Goal: Task Accomplishment & Management: Complete application form

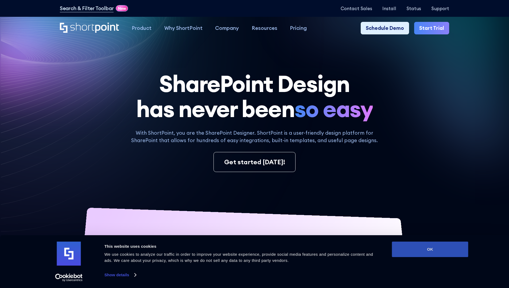
click at [430, 250] on button "OK" at bounding box center [430, 249] width 76 height 15
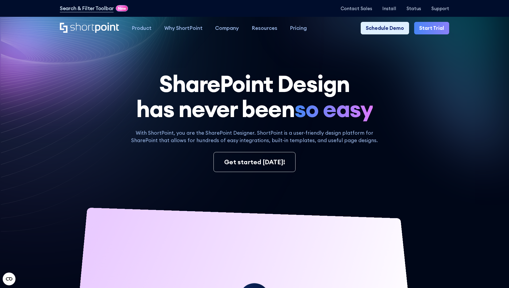
click at [433, 28] on link "Start Trial" at bounding box center [431, 28] width 35 height 13
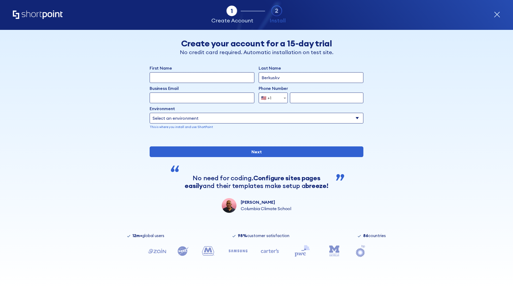
type input "Berkuskv"
type input "test@shortpoint.com"
type input "2125556789"
select select "Microsoft 365"
type input "2125556789"
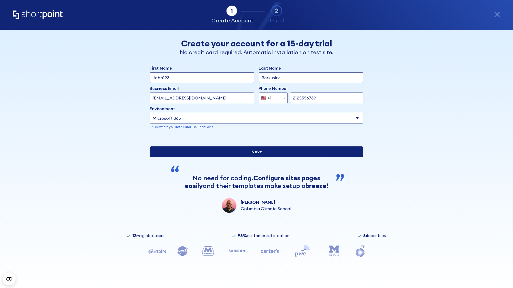
scroll to position [1, 0]
click at [254, 157] on input "Next" at bounding box center [257, 152] width 214 height 11
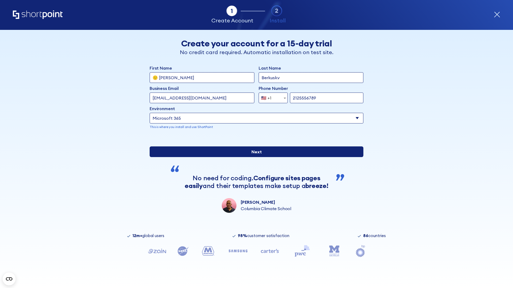
click at [254, 157] on input "Next" at bounding box center [257, 152] width 214 height 11
type input "Archebald"
click at [254, 157] on input "Next" at bounding box center [257, 152] width 214 height 11
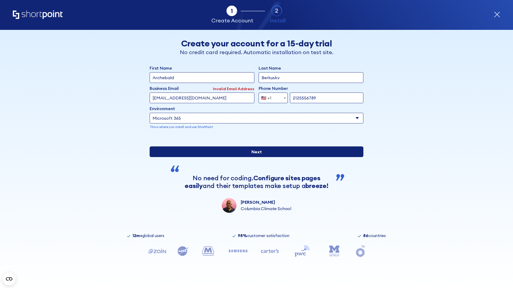
click at [254, 157] on input "Next" at bounding box center [257, 152] width 214 height 11
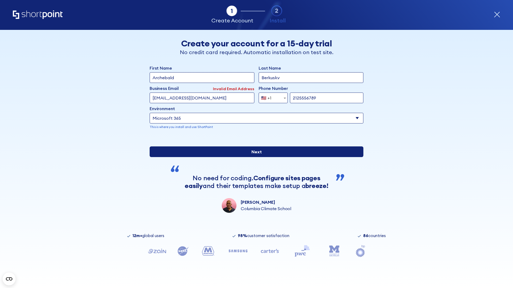
click at [254, 157] on input "Next" at bounding box center [257, 152] width 214 height 11
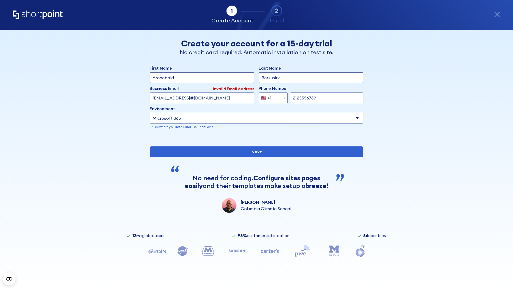
type input "testEmail@protonmail.comtest@shortpoint.com"
click at [271, 97] on span "🇺🇸 +1" at bounding box center [268, 98] width 18 height 11
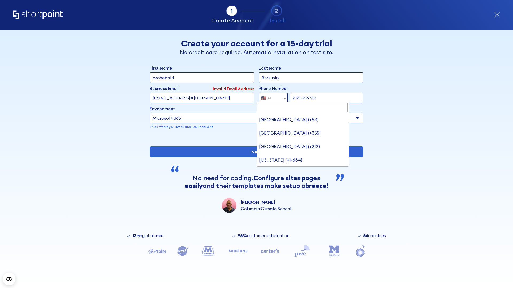
type input "[GEOGRAPHIC_DATA] (+966)"
select select "+966"
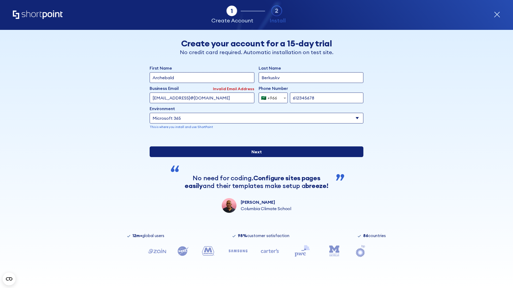
type input "612345678"
click at [254, 157] on input "Next" at bounding box center [257, 152] width 214 height 11
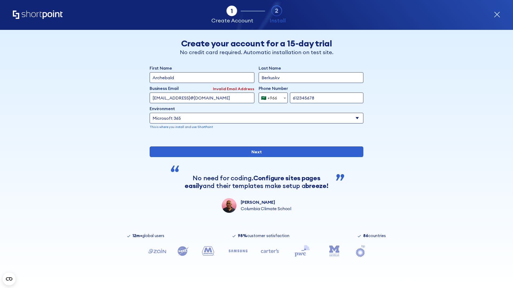
click at [271, 97] on div "🇸🇦 +966" at bounding box center [269, 98] width 16 height 11
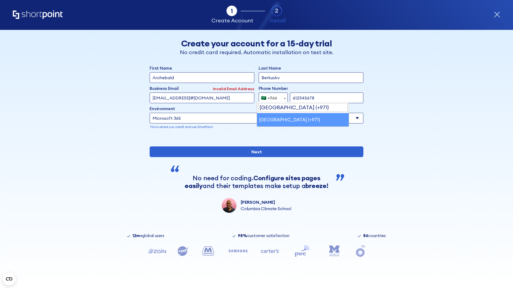
select select "+971"
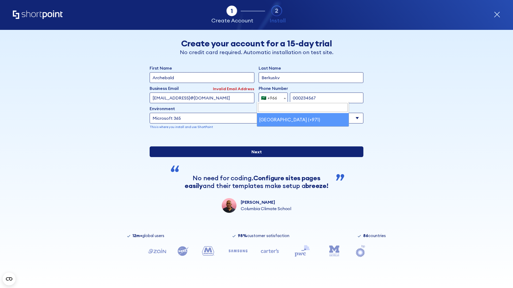
type input "000234567"
click at [254, 157] on input "Next" at bounding box center [257, 152] width 214 height 11
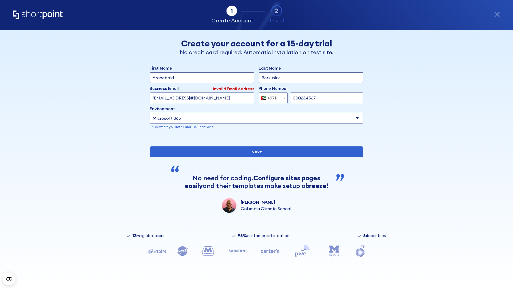
click at [271, 97] on div "🇦🇪 +971" at bounding box center [268, 98] width 15 height 11
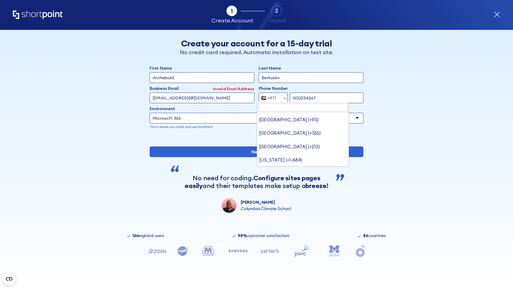
type input "[GEOGRAPHIC_DATA] (+44)"
select select "+44"
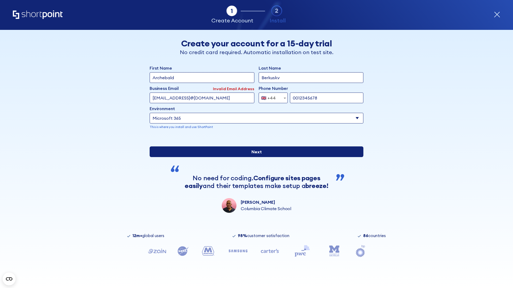
type input "0012345678"
click at [254, 157] on input "Next" at bounding box center [257, 152] width 214 height 11
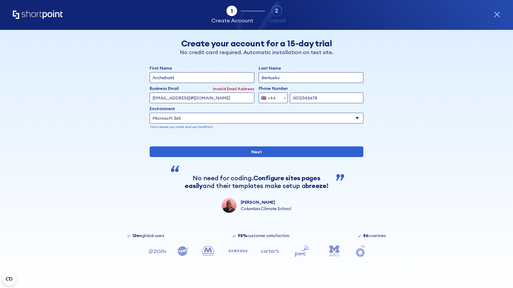
click at [271, 97] on div "🇬🇧 +44" at bounding box center [268, 98] width 15 height 11
select select "+380"
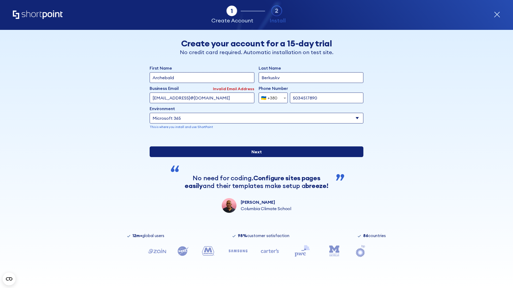
type input "5034517890"
click at [254, 157] on input "Next" at bounding box center [257, 152] width 214 height 11
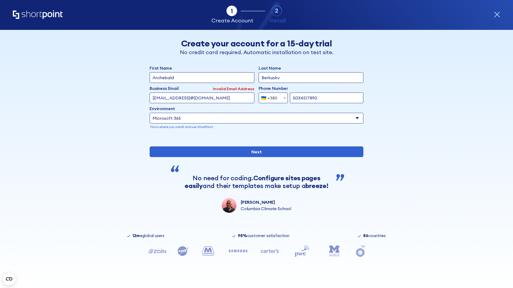
click at [271, 97] on div "🇺🇦 +380" at bounding box center [269, 98] width 16 height 11
select select "+1"
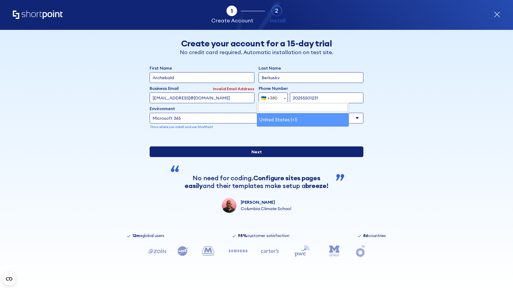
type input "20255501231"
click at [254, 157] on input "Next" at bounding box center [257, 152] width 214 height 11
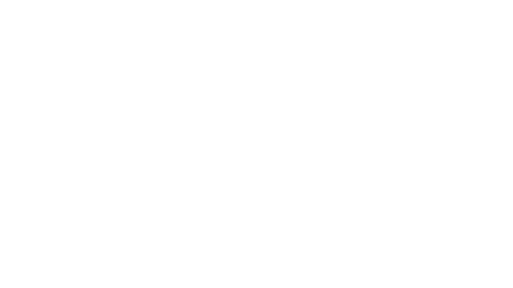
type input "[PERSON_NAME]"
type input "Berkuskv"
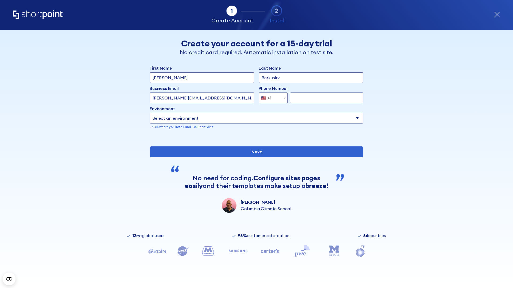
type input "john@company.com"
click at [271, 97] on span "🇺🇸 +1" at bounding box center [268, 98] width 18 height 11
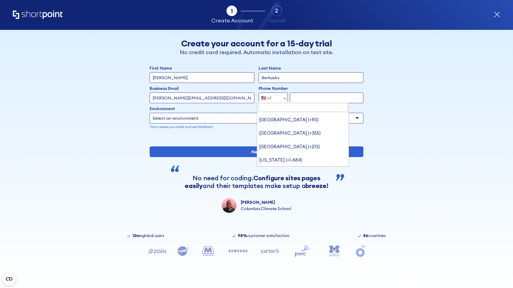
scroll to position [1, 0]
type input "[GEOGRAPHIC_DATA] (+966)"
select select "+966"
type input "512345678"
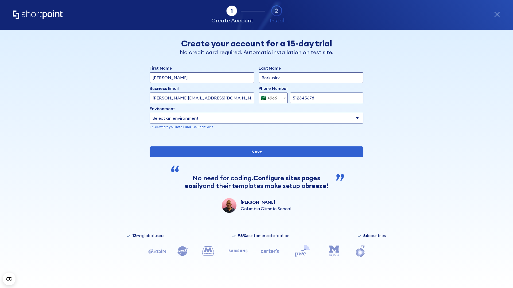
select select "Microsoft 365"
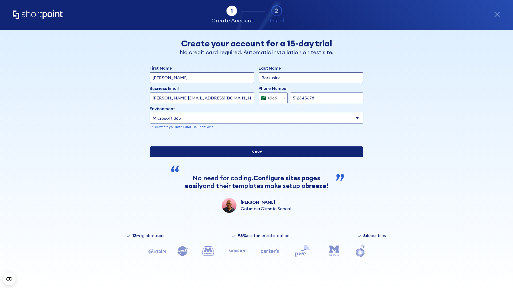
type input "512345678"
click at [254, 157] on input "Next" at bounding box center [257, 152] width 214 height 11
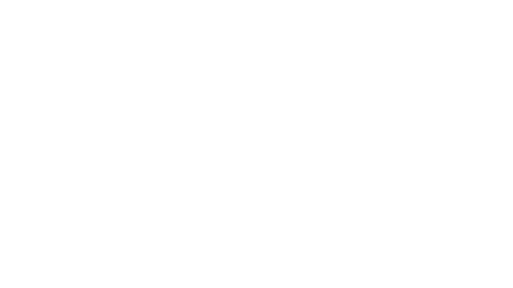
select select "+966"
type input "D'Souza"
type input "Berkuskv"
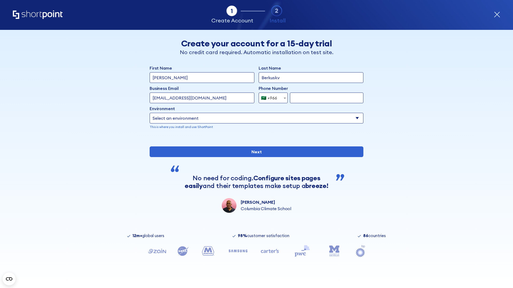
type input "hr@mybusiness.org"
click at [271, 97] on div "🇸🇦 +966" at bounding box center [269, 98] width 16 height 11
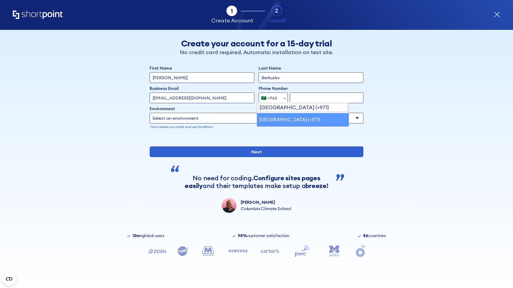
select select "+971"
type input "501234567"
select select "Microsoft 365"
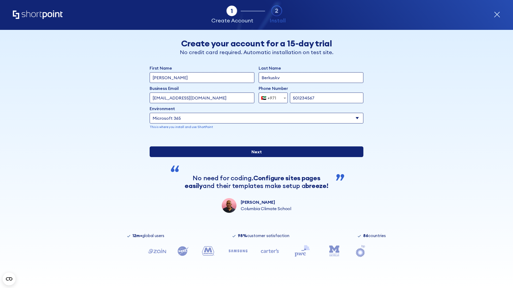
type input "501234567"
click at [254, 157] on input "Next" at bounding box center [257, 152] width 214 height 11
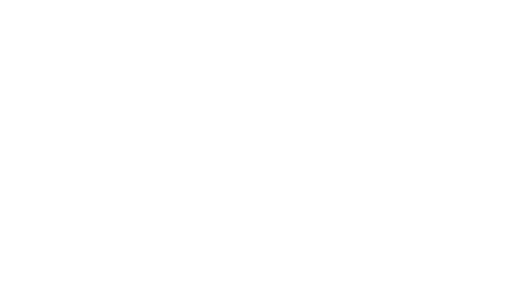
select select "+971"
type input "[PERSON_NAME]"
type input "Berkuskv"
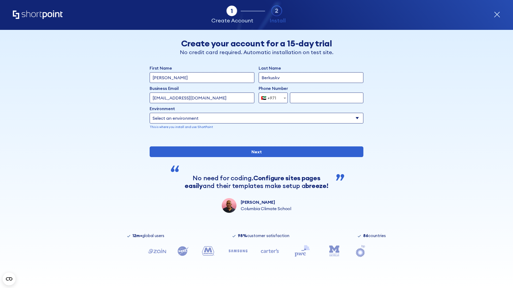
type input "[EMAIL_ADDRESS][DOMAIN_NAME]"
click at [271, 97] on div "🇦🇪 +971" at bounding box center [268, 98] width 15 height 11
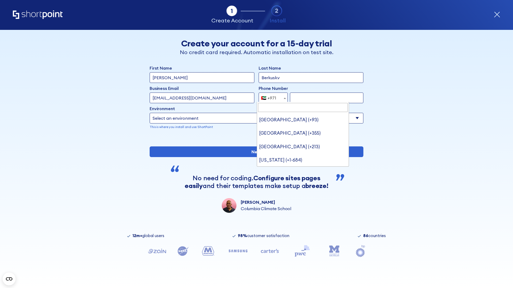
scroll to position [1, 0]
type input "[GEOGRAPHIC_DATA] (+44)"
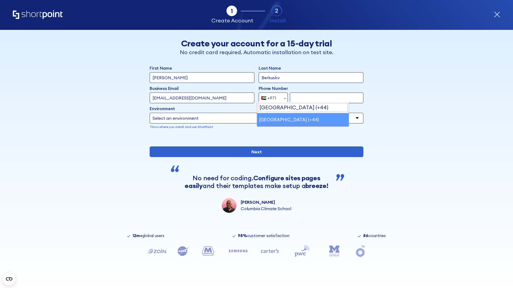
select select "+44"
type input "7912345678"
select select "Microsoft 365"
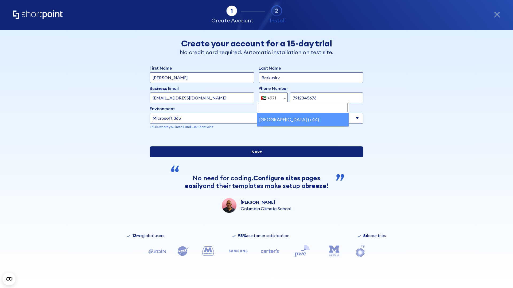
type input "7912345678"
click at [254, 157] on input "Next" at bounding box center [257, 152] width 214 height 11
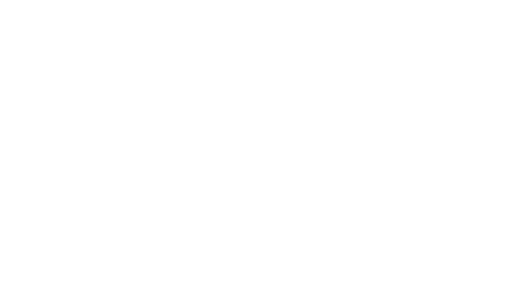
select select "+44"
type input "[PERSON_NAME]"
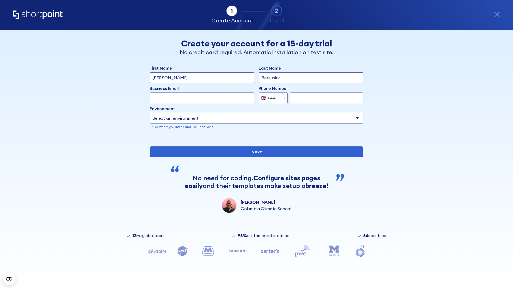
type input "Berkuskv"
type input "[EMAIL_ADDRESS][DOMAIN_NAME]"
click at [271, 98] on div "🇬🇧 +44" at bounding box center [268, 98] width 15 height 11
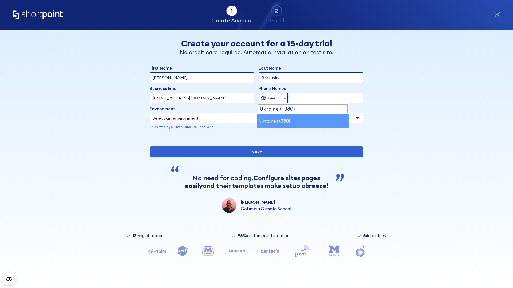
select select "+380"
type input "663451789"
select select "Microsoft 365"
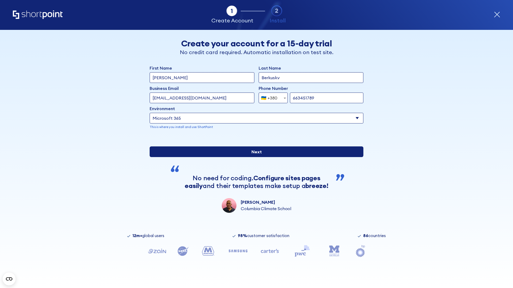
type input "663451789"
click at [254, 157] on input "Next" at bounding box center [257, 152] width 214 height 11
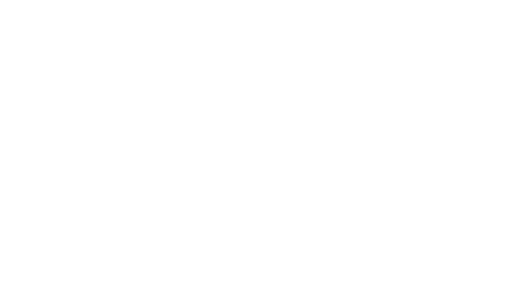
select select "+380"
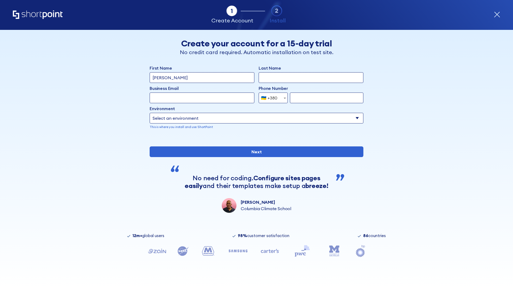
type input "[PERSON_NAME]"
type input "Berkuskv"
type input "[EMAIL_ADDRESS][DOMAIN_NAME]"
click at [271, 98] on div "🇺🇦 +380" at bounding box center [269, 98] width 16 height 11
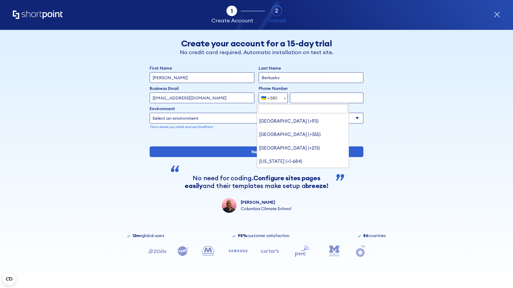
type input "United States (+1)"
select select "+1"
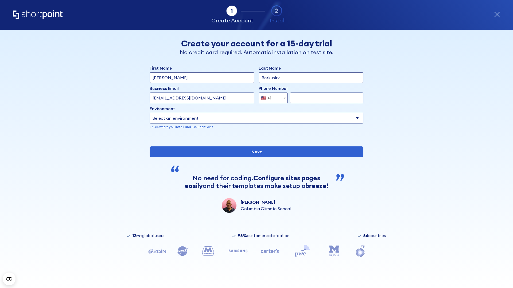
type input "2025550123"
select select "Microsoft 365"
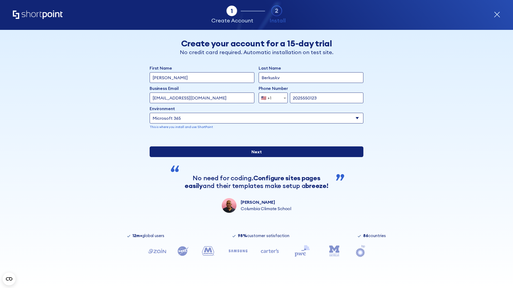
type input "2025550123"
click at [254, 157] on input "Next" at bounding box center [257, 152] width 214 height 11
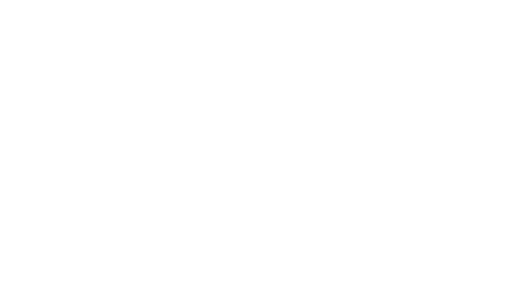
type input "Archebald"
type input "Berkuskv"
type input "[EMAIL_ADDRESS][DOMAIN_NAME]"
type input "2125556789"
select select "SharePoint 2019 (On-Premise)"
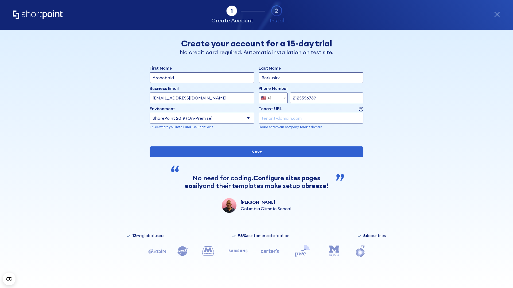
type input "2125556789"
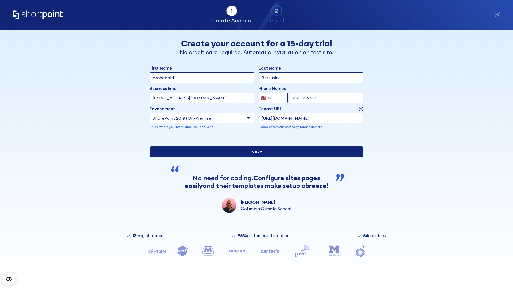
type input "https://contoso.sharepoint.xyz"
click at [254, 175] on div "First Name Archebald Last Name Berkuskv Business Email Invalid Email Address [E…" at bounding box center [257, 139] width 214 height 148
click at [254, 157] on input "Next" at bounding box center [257, 152] width 214 height 11
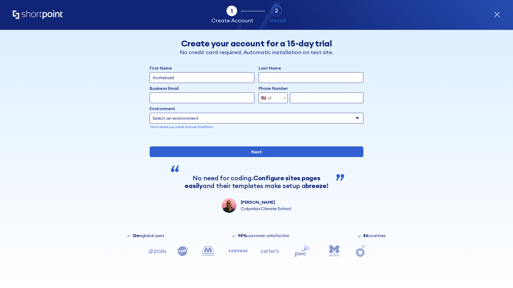
type input "Archebald"
type input "Berkuskv"
type input "[EMAIL_ADDRESS][DOMAIN_NAME]"
type input "2125556789"
select select "SharePoint 2019 (On-Premise)"
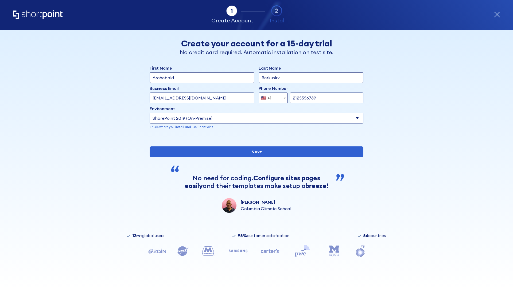
type input "2125556789"
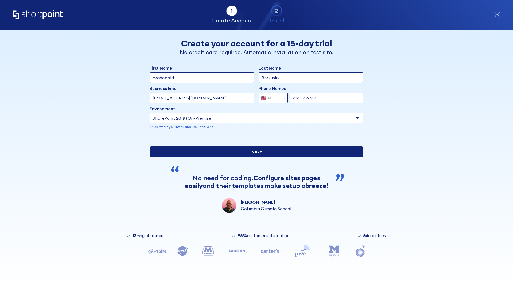
type input "http://malicious.com/sharepoint.com"
click at [254, 193] on div "First Name Archebald Last Name Berkuskv Business Email Invalid Email Address [E…" at bounding box center [257, 139] width 214 height 148
click at [254, 157] on input "Next" at bounding box center [257, 152] width 214 height 11
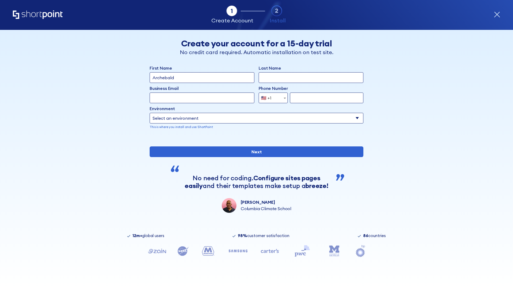
type input "Archebald"
type input "Berkuskv"
type input "[EMAIL_ADDRESS][DOMAIN_NAME]"
type input "2125556789"
select select "SharePoint 2019 (On-Premise)"
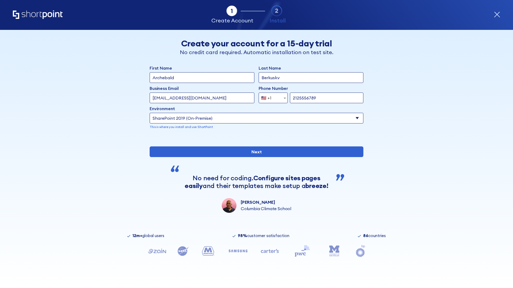
type input "2125556789"
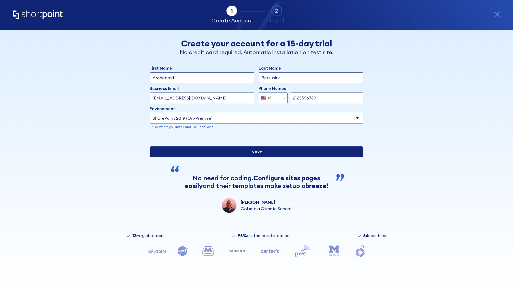
type input "[URL]"
click at [254, 186] on div "First Name Archebald Last Name Berkuskv Business Email Invalid Email Address [E…" at bounding box center [257, 139] width 214 height 148
click at [254, 157] on input "Next" at bounding box center [257, 152] width 214 height 11
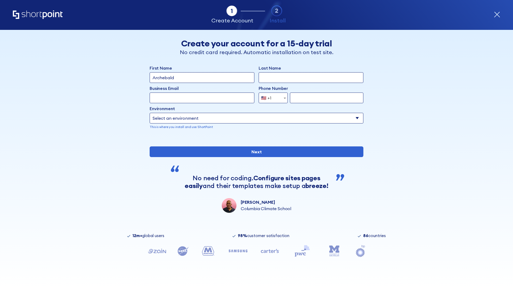
type input "Archebald"
type input "Berkuskv"
type input "[EMAIL_ADDRESS][DOMAIN_NAME]"
type input "2125556789"
select select "SharePoint 2019 (On-Premise)"
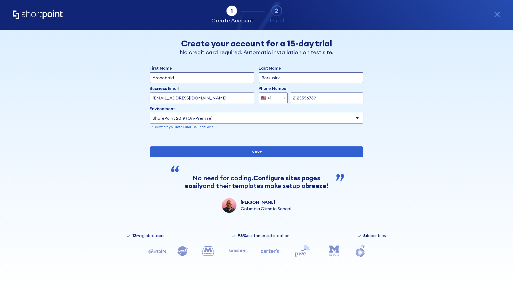
type input "2125556789"
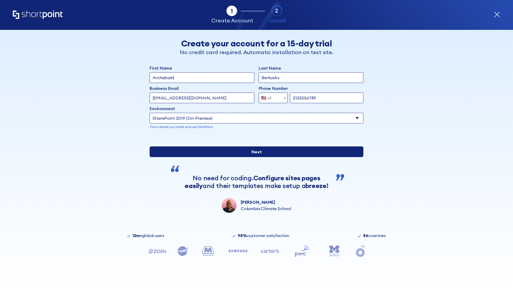
type input "[URL][DOMAIN_NAME]"
click at [254, 182] on div "First Name Archebald Last Name Berkuskv Business Email Invalid Email Address te…" at bounding box center [257, 139] width 214 height 148
click at [254, 157] on input "Next" at bounding box center [257, 152] width 214 height 11
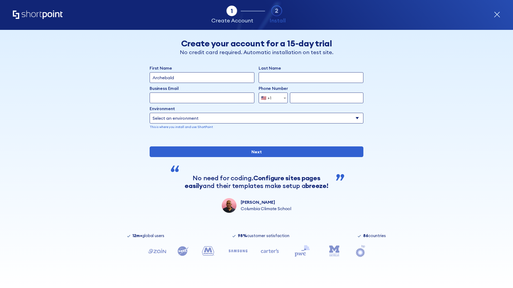
type input "Archebald"
type input "Berkuskv"
type input "[EMAIL_ADDRESS][DOMAIN_NAME]"
type input "2125556789"
select select "SharePoint 2019 (On-Premise)"
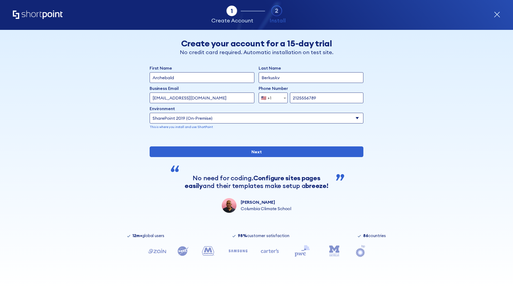
type input "2125556789"
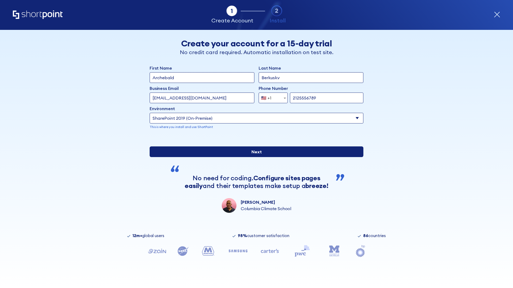
type input "https://yzrtre3nv.sharepoint.com"
click at [254, 180] on div "First Name Archebald Last Name Berkuskv Business Email Invalid Email Address te…" at bounding box center [257, 139] width 214 height 148
click at [254, 157] on input "Next" at bounding box center [257, 152] width 214 height 11
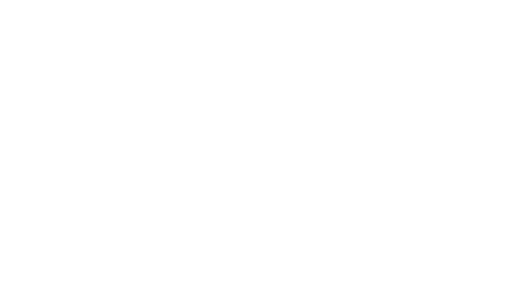
type input "Archebald"
type input "Berkuskv"
type input "[EMAIL_ADDRESS][DOMAIN_NAME]"
type input "2125556789"
select select "SharePoint 2019 (On-Premise)"
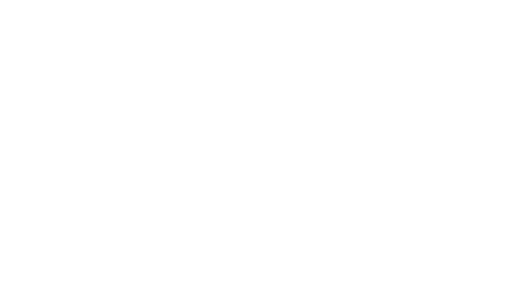
type input "2125556789"
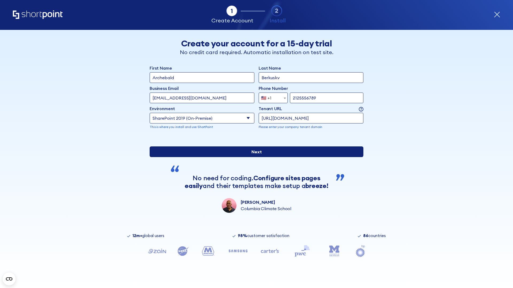
type input "https://project.sharepoint.cn"
click at [254, 186] on div "First Name Archebald Last Name Berkuskv Business Email Invalid Email Address [E…" at bounding box center [257, 139] width 214 height 148
click at [254, 157] on input "Next" at bounding box center [257, 152] width 214 height 11
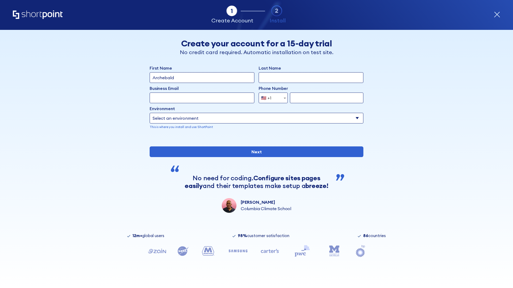
type input "Archebald"
type input "Berkuskv"
type input "[EMAIL_ADDRESS][DOMAIN_NAME]"
type input "2125556789"
select select "SharePoint 2019 (On-Premise)"
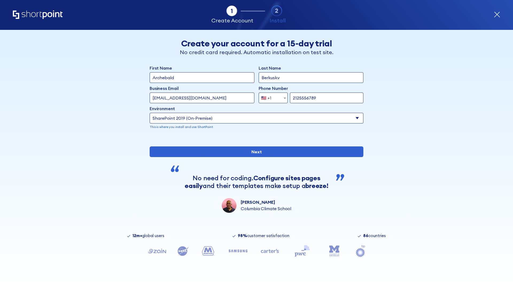
type input "2125556789"
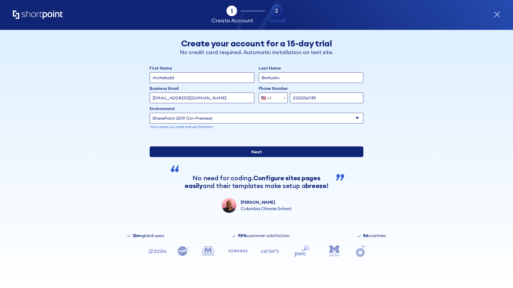
type input "https://intranet.sharepoint.de"
click at [254, 194] on div "First Name Archebald Last Name Berkuskv Business Email Invalid Email Address [E…" at bounding box center [257, 139] width 214 height 148
click at [254, 157] on input "Next" at bounding box center [257, 152] width 214 height 11
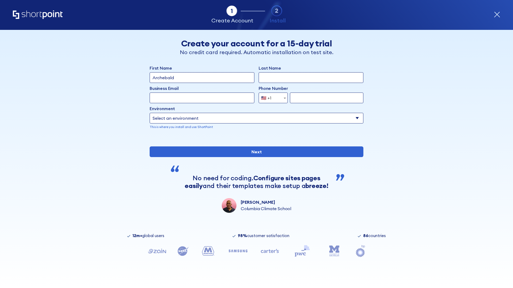
type input "Archebald"
type input "Berkuskv"
type input "[EMAIL_ADDRESS][DOMAIN_NAME]"
type input "2125556789"
select select "SharePoint 2019 (On-Premise)"
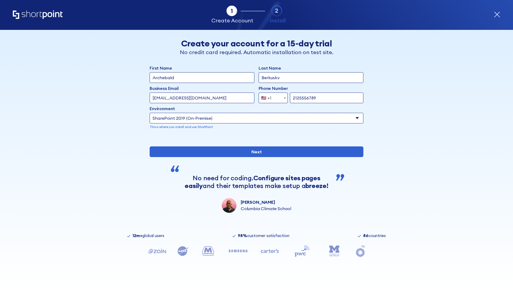
type input "2125556789"
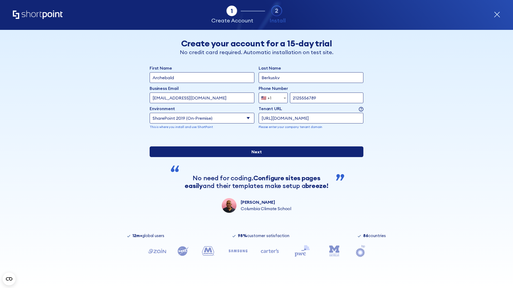
type input "https://secure.sharepoint.us"
click at [254, 157] on input "Next" at bounding box center [257, 152] width 214 height 11
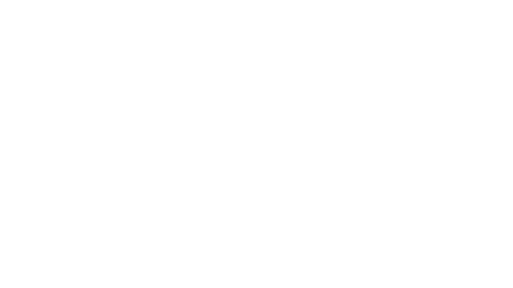
type input "Archebald"
type input "Berkuskv"
type input "[EMAIL_ADDRESS][DOMAIN_NAME]"
type input "2125556789"
select select "SharePoint 2019 (On-Premise)"
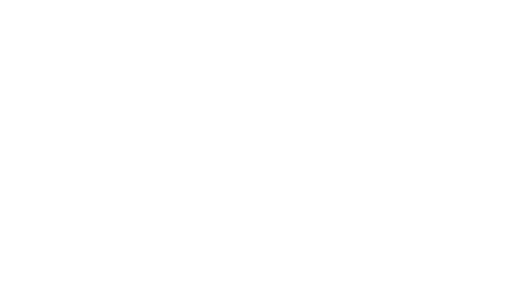
type input "2125556789"
type input "[URL][DOMAIN_NAME]"
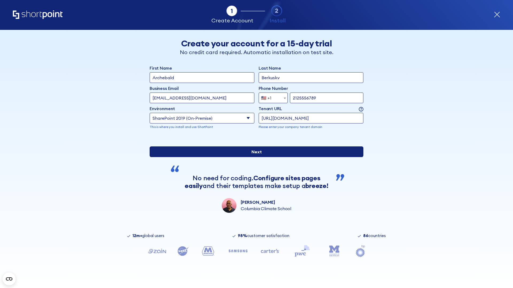
click at [254, 189] on div "First Name Archebald Last Name Berkuskv Business Email Invalid Email Address [E…" at bounding box center [257, 139] width 214 height 148
click at [254, 157] on input "Next" at bounding box center [257, 152] width 214 height 11
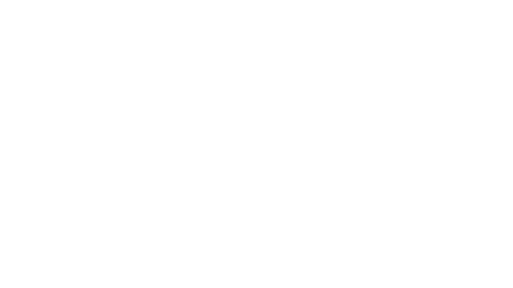
type input "Archebald"
type input "Berkuskv"
type input "[EMAIL_ADDRESS][DOMAIN_NAME]"
type input "2125556789"
select select "SharePoint 2019 (On-Premise)"
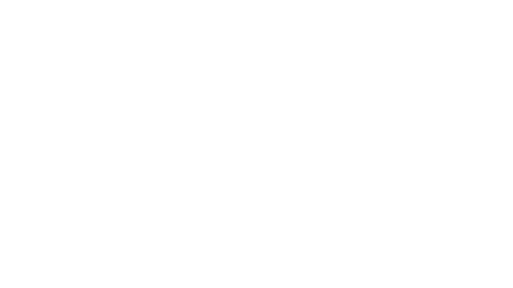
type input "2125556789"
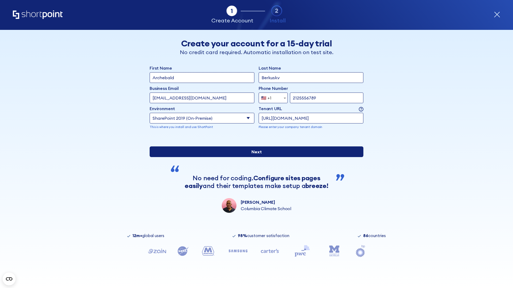
type input "https://team.dps.mil"
click at [254, 190] on div "First Name Archebald Last Name Berkuskv Business Email Invalid Email Address [E…" at bounding box center [257, 139] width 214 height 148
click at [254, 157] on input "Next" at bounding box center [257, 152] width 214 height 11
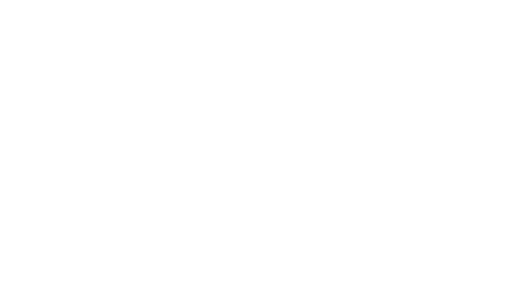
type input "Archebald"
type input "Berkuskv"
type input "[EMAIL_ADDRESS][DOMAIN_NAME]"
type input "2125556789"
select select "SharePoint 2016 (On-Premise)"
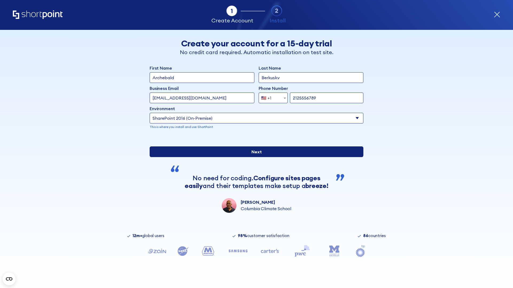
type input "2125556789"
click at [254, 184] on div "First Name Archebald Last Name Berkuskv Business Email Invalid Email Address [E…" at bounding box center [257, 139] width 214 height 148
click at [254, 157] on input "Next" at bounding box center [257, 152] width 214 height 11
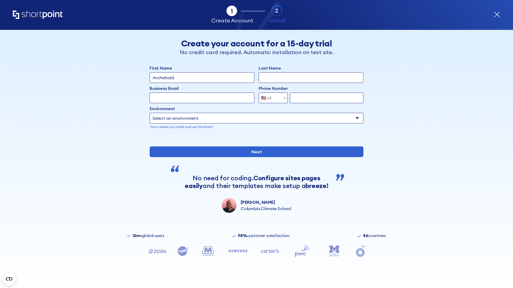
type input "Archebald"
type input "Berkuskv"
type input "[EMAIL_ADDRESS][DOMAIN_NAME]"
type input "2125556789"
select select "SharePoint 2013 (On-Premise)"
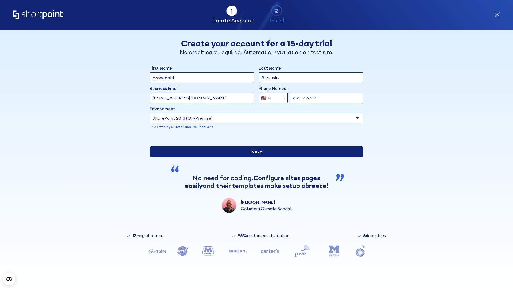
type input "2125556789"
click at [254, 180] on div "First Name Archebald Last Name Berkuskv Business Email Invalid Email Address [E…" at bounding box center [257, 139] width 214 height 148
click at [254, 157] on input "Next" at bounding box center [257, 152] width 214 height 11
